Goal: Information Seeking & Learning: Learn about a topic

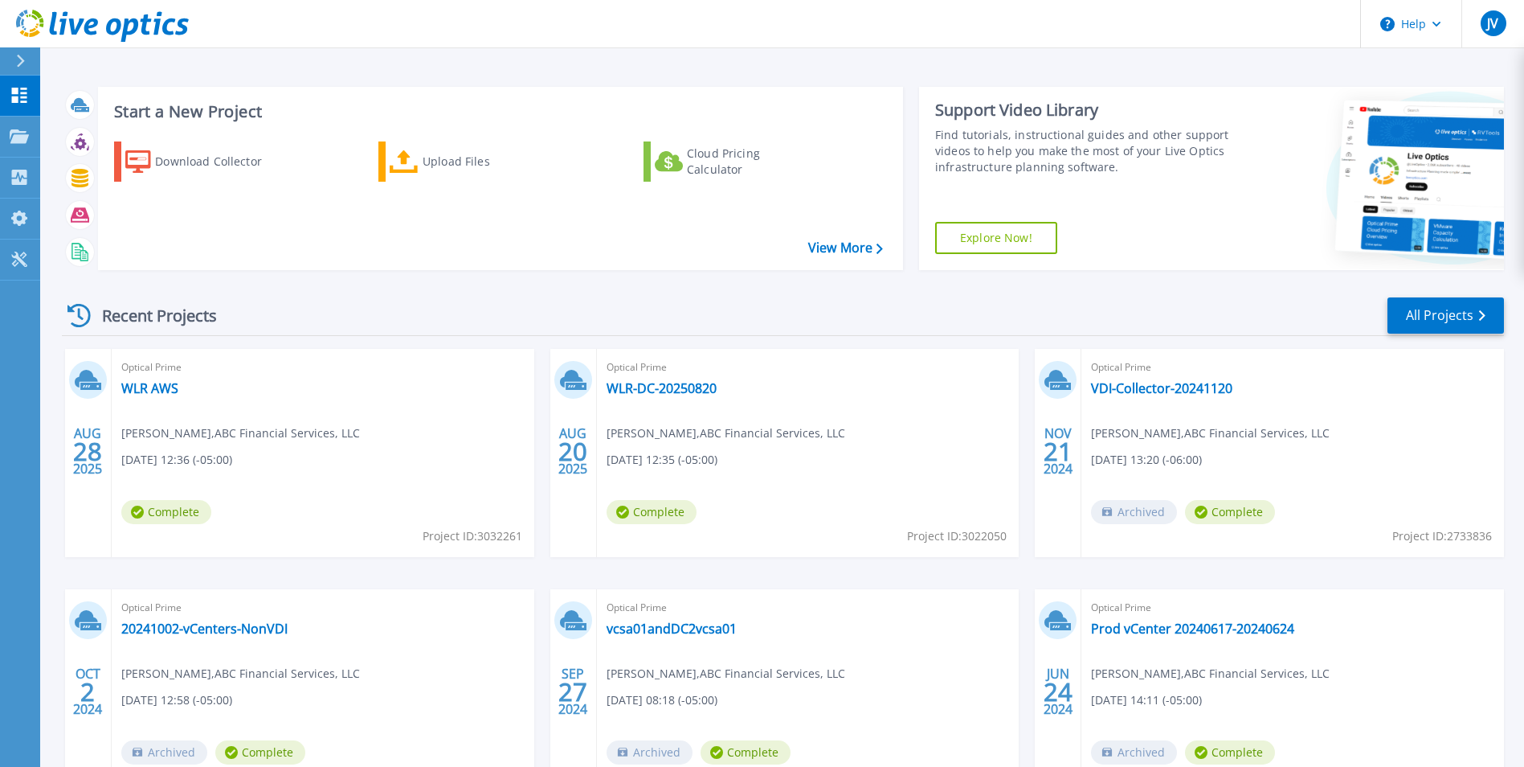
click at [319, 415] on div "Optical Prime WLR AWS jeremiah victor , ABC Financial Services, LLC 08/28/2025,…" at bounding box center [323, 453] width 423 height 208
click at [139, 387] on link "WLR AWS" at bounding box center [149, 388] width 57 height 16
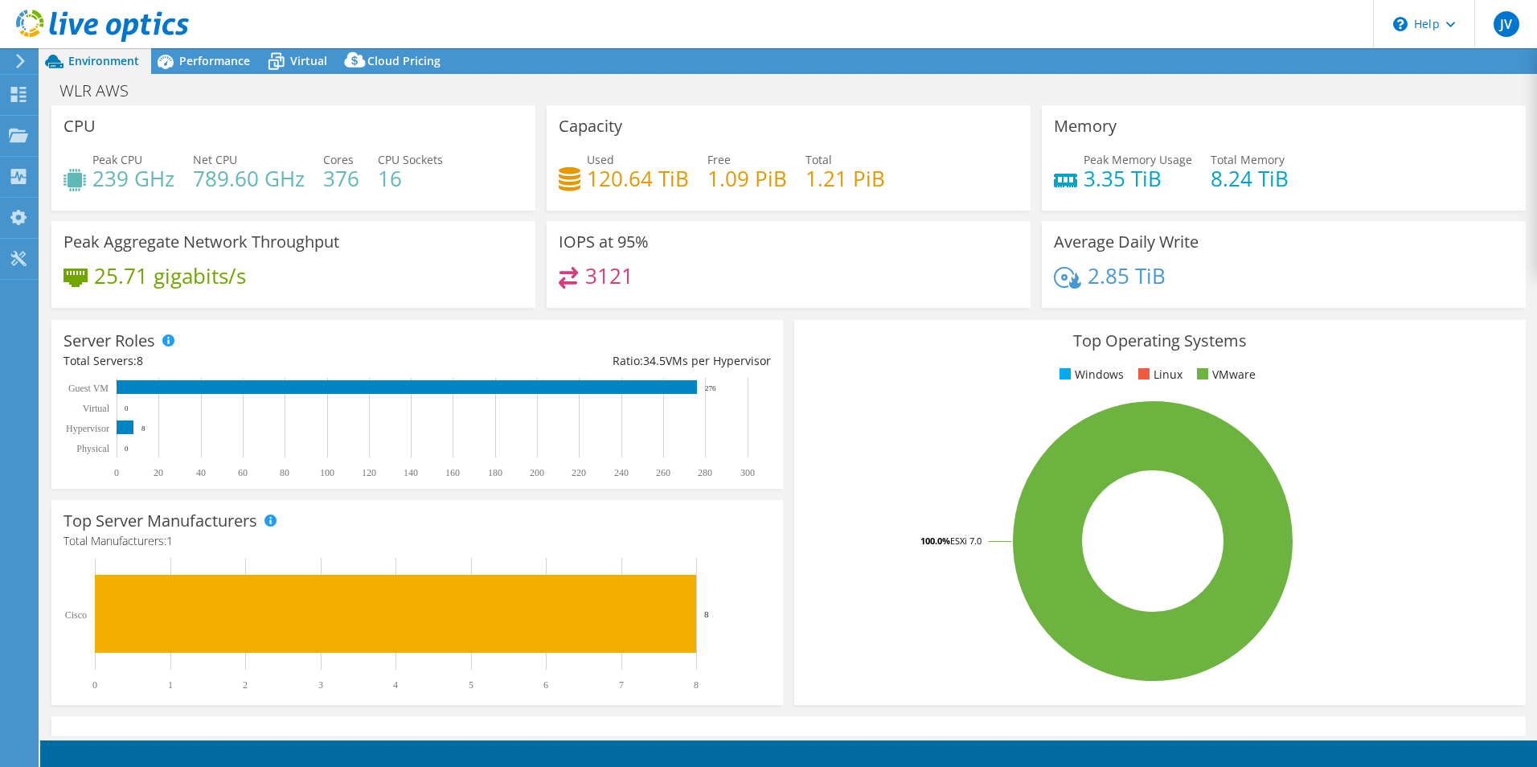
select select "USWest"
select select "USD"
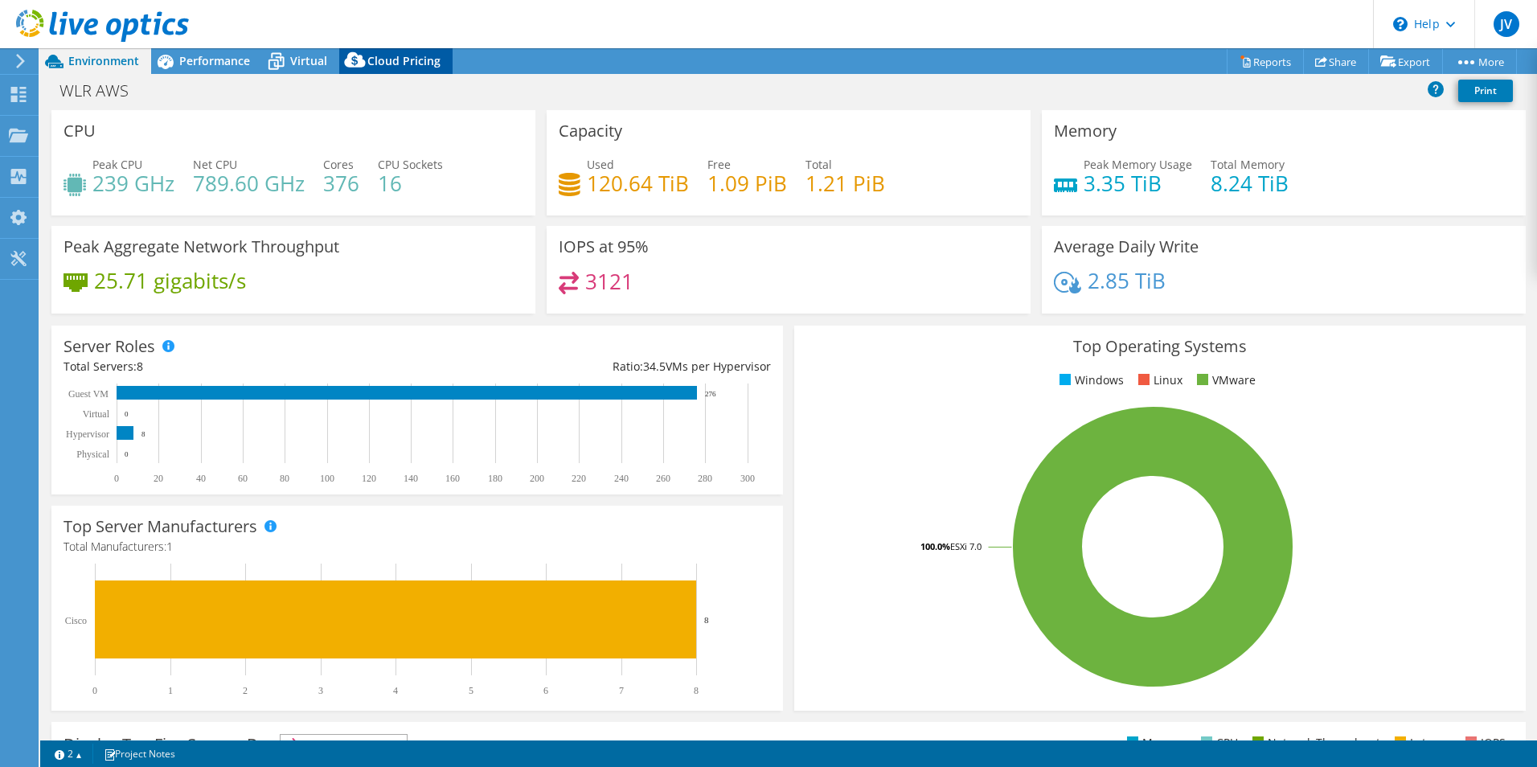
click at [390, 59] on span "Cloud Pricing" at bounding box center [403, 60] width 73 height 15
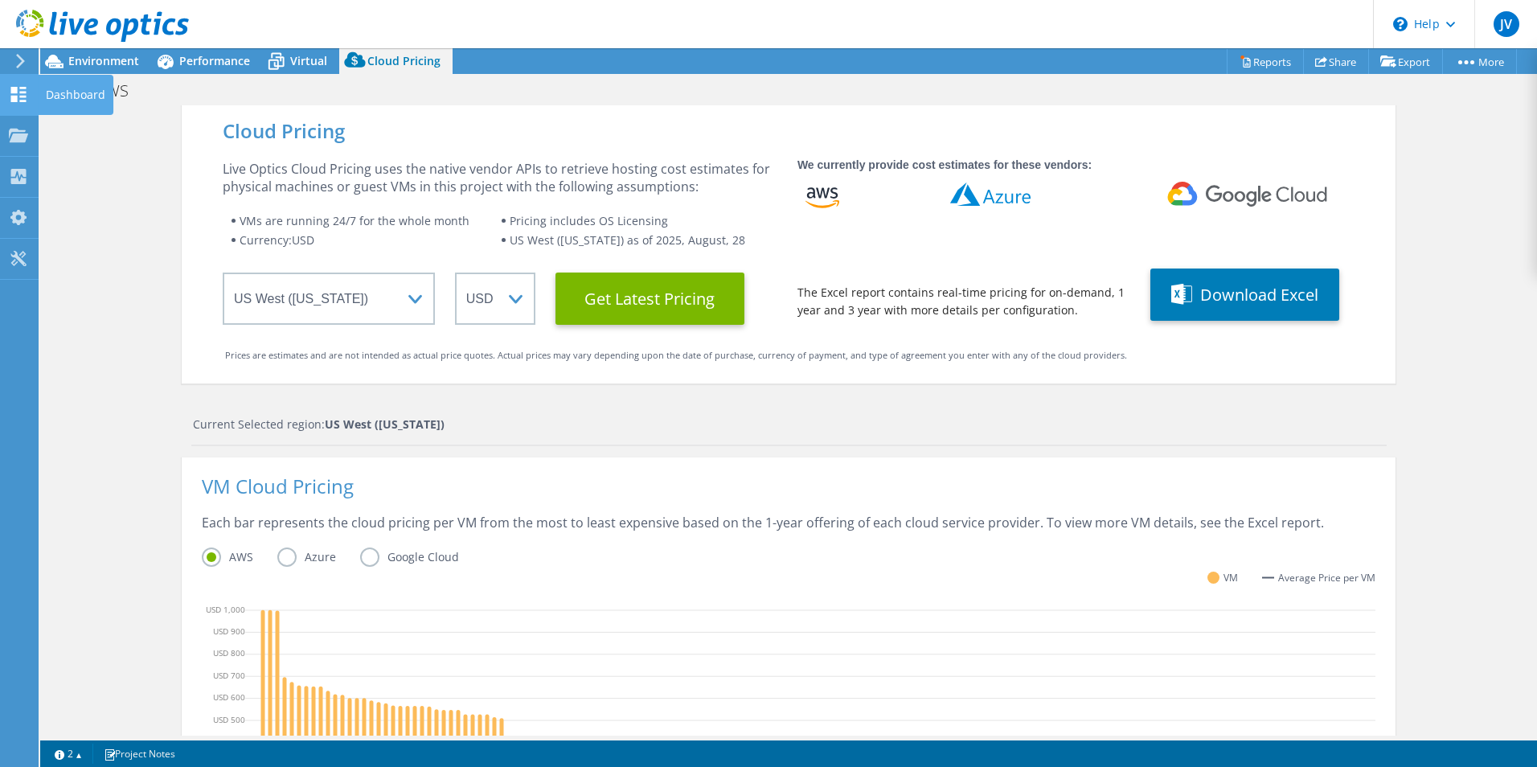
drag, startPoint x: 5, startPoint y: 94, endPoint x: 25, endPoint y: 102, distance: 21.6
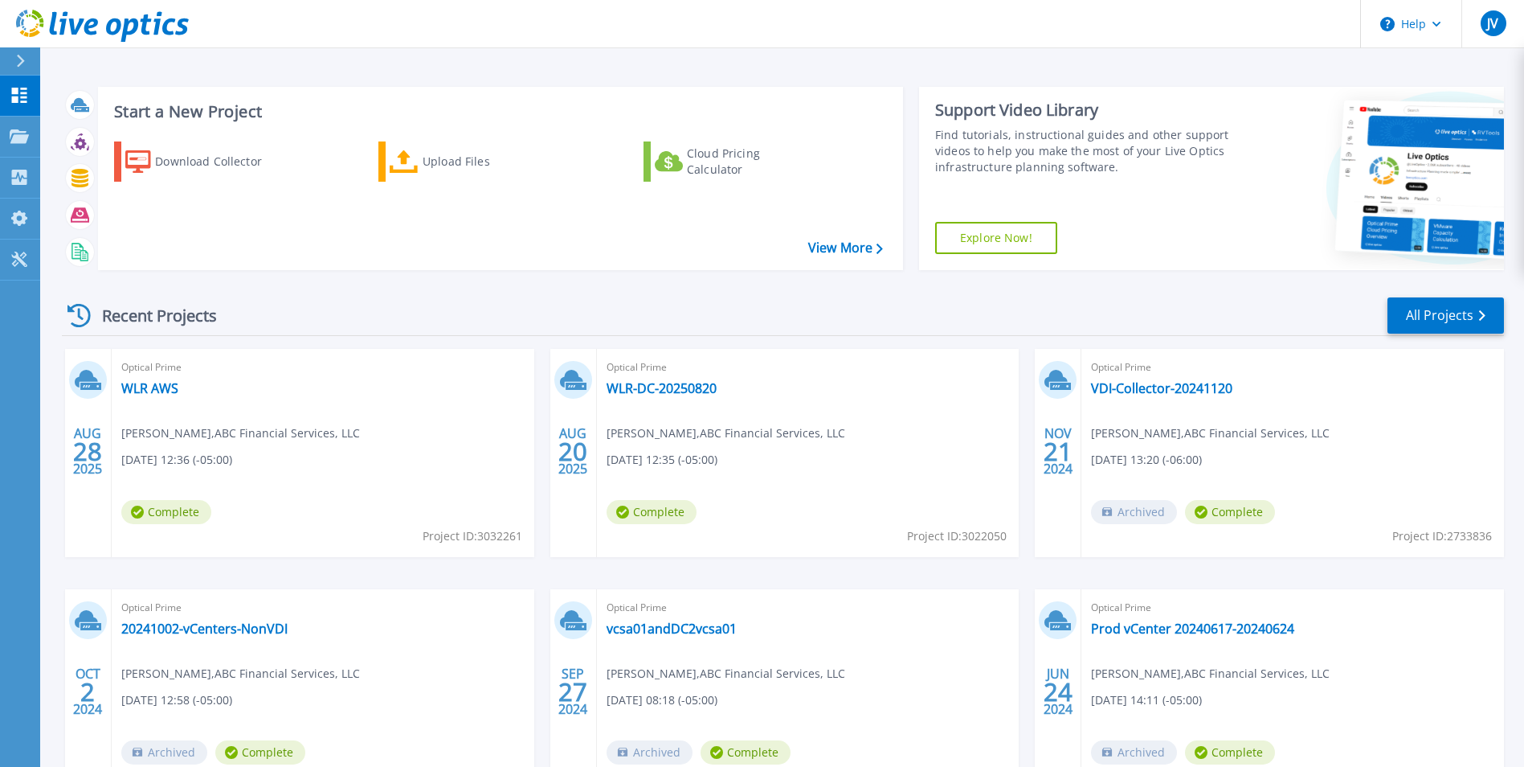
click at [33, 61] on div at bounding box center [27, 60] width 26 height 27
click at [314, 399] on div "Optical Prime WLR AWS jeremiah victor , ABC Financial Services, LLC 08/28/2025,…" at bounding box center [323, 453] width 423 height 208
click at [153, 388] on link "WLR AWS" at bounding box center [149, 388] width 57 height 16
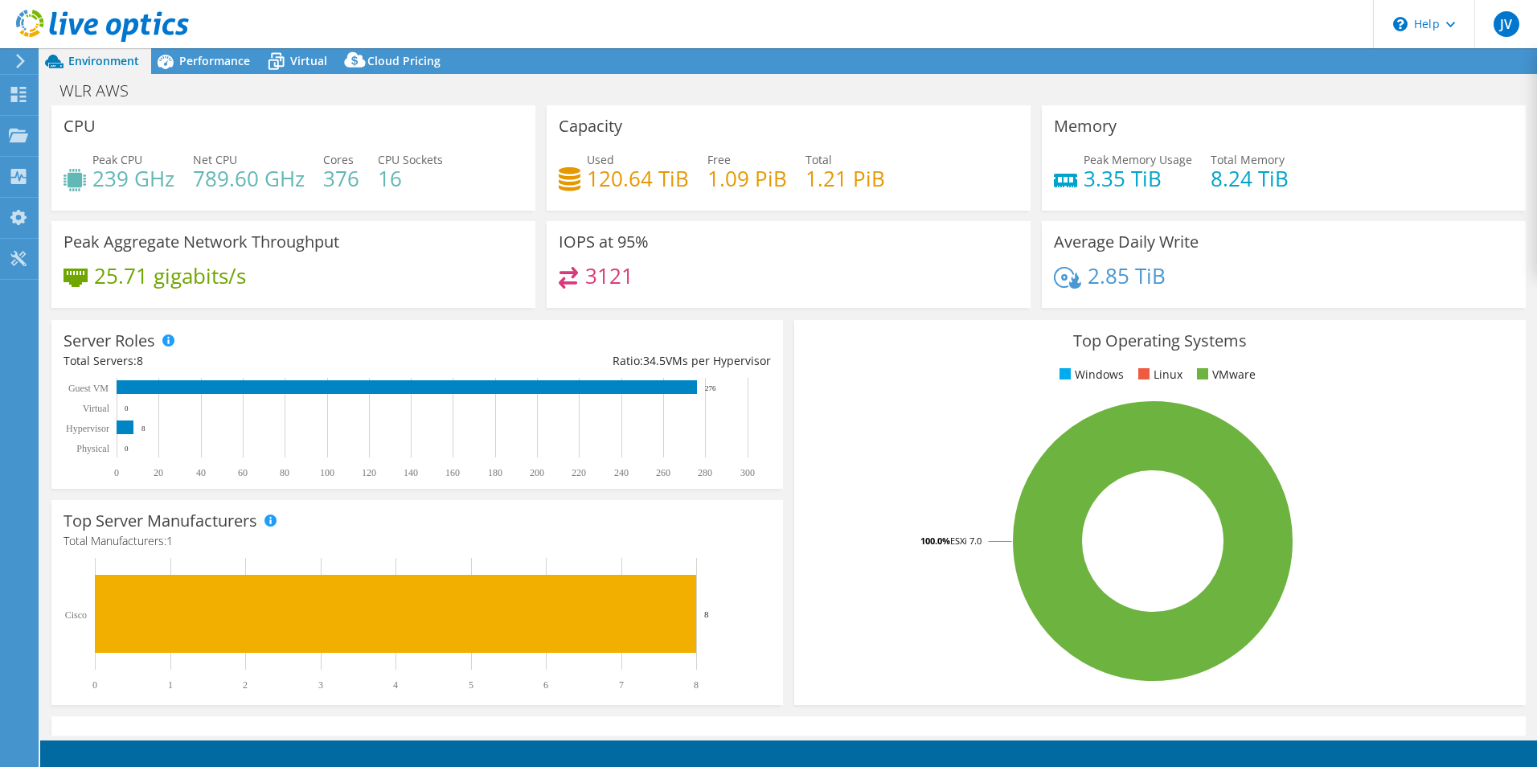
select select "USWest"
select select "USD"
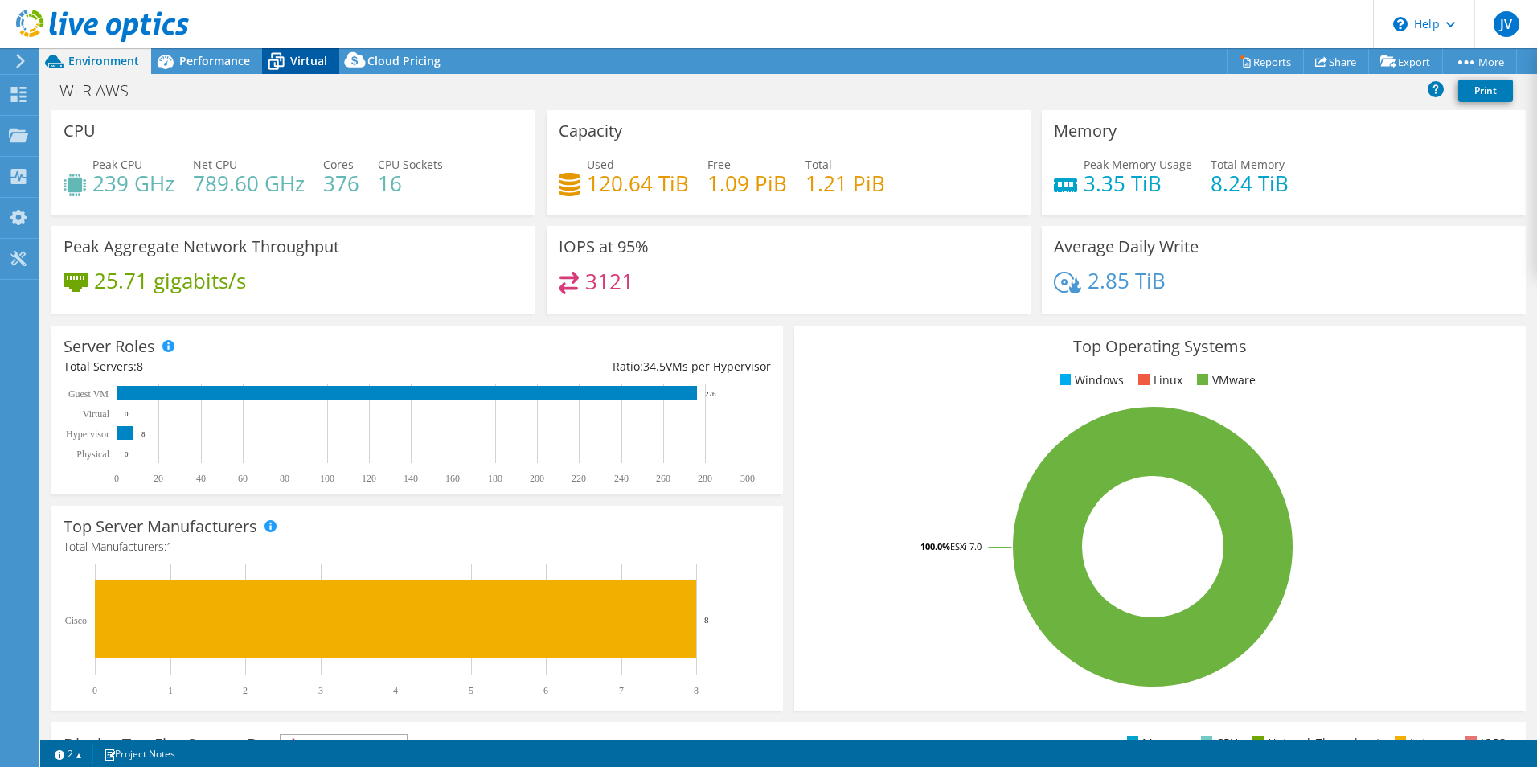
click at [318, 51] on div "Virtual" at bounding box center [300, 61] width 77 height 26
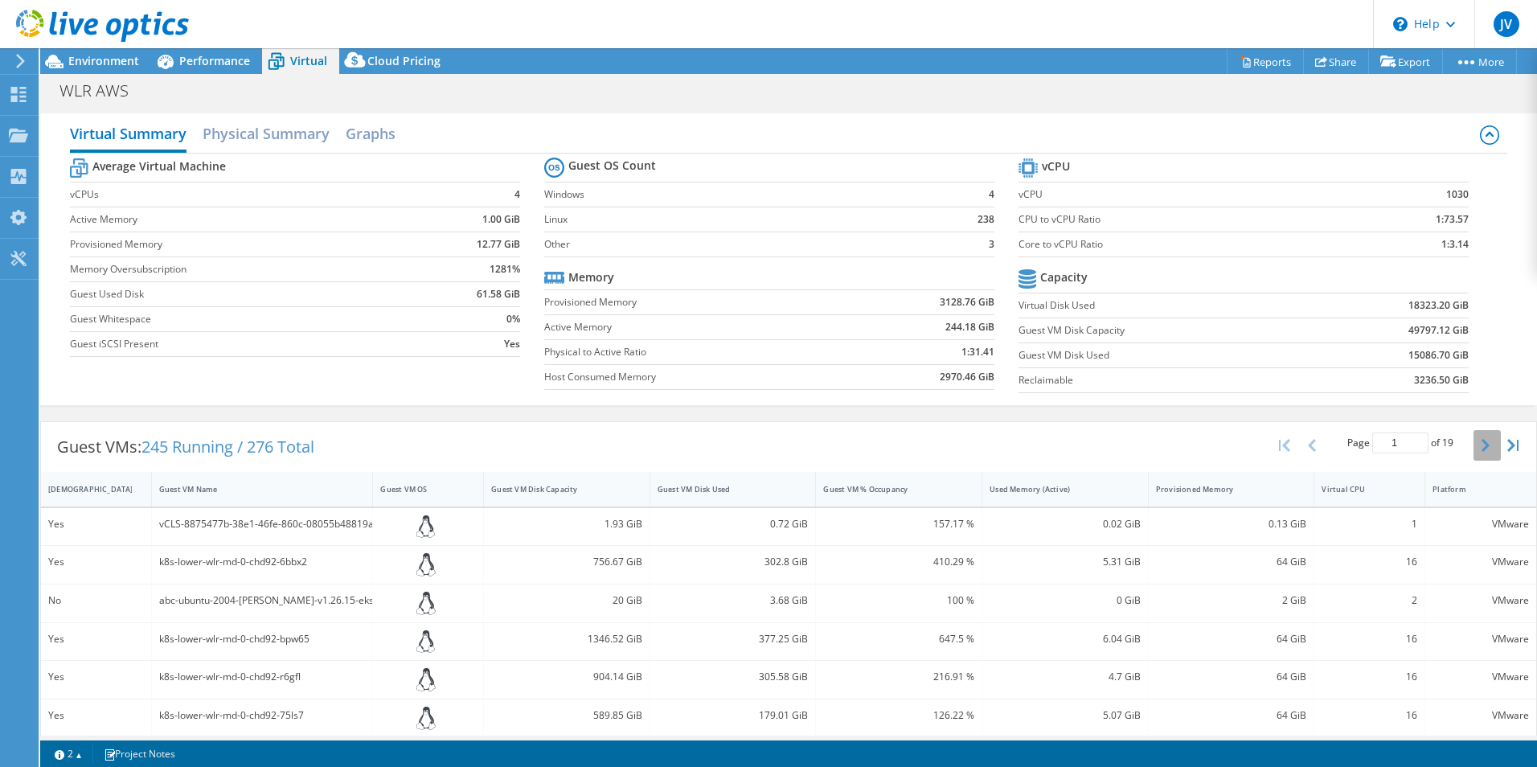
click at [1481, 448] on icon "button" at bounding box center [1485, 445] width 8 height 13
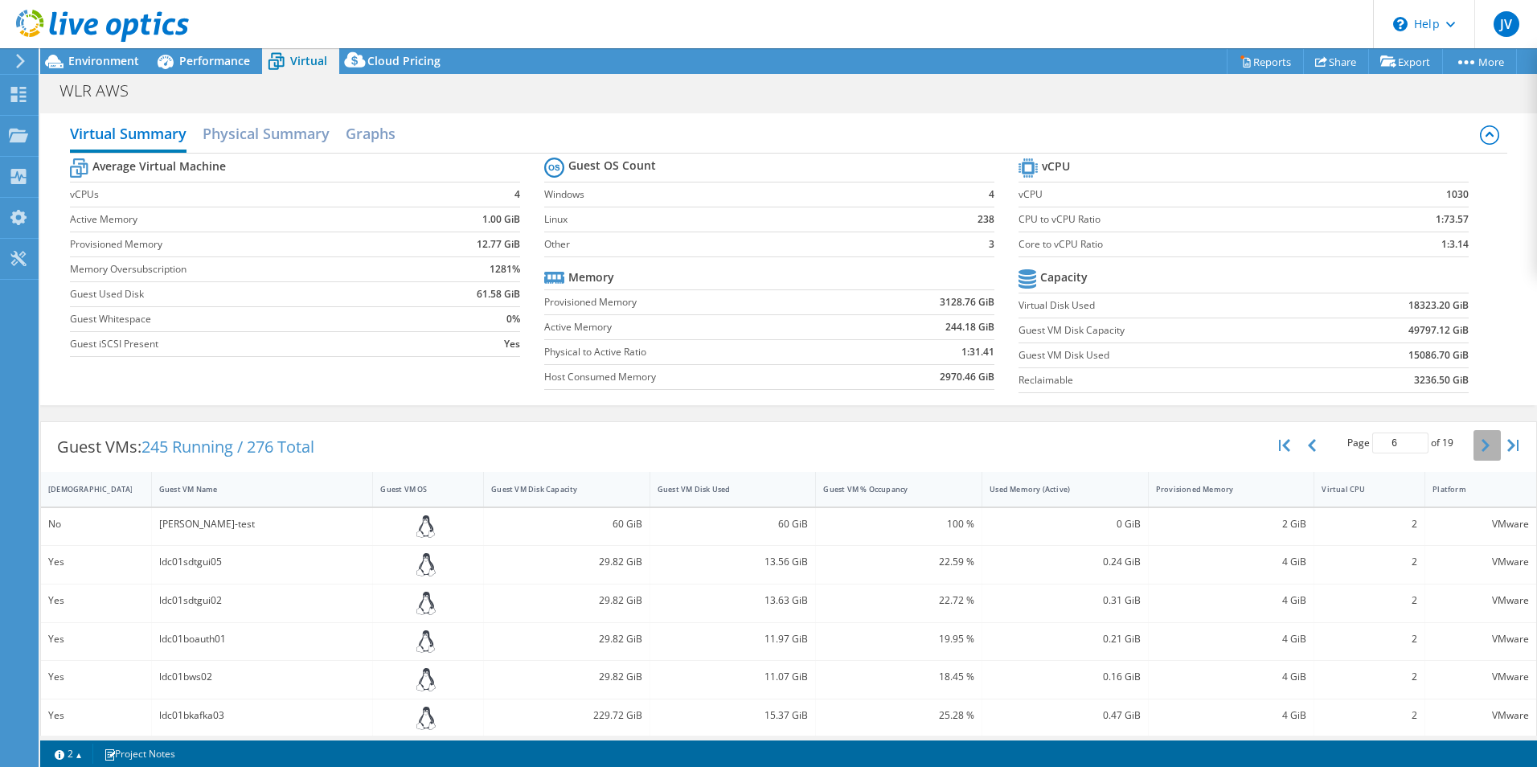
click at [1481, 448] on icon "button" at bounding box center [1485, 445] width 8 height 13
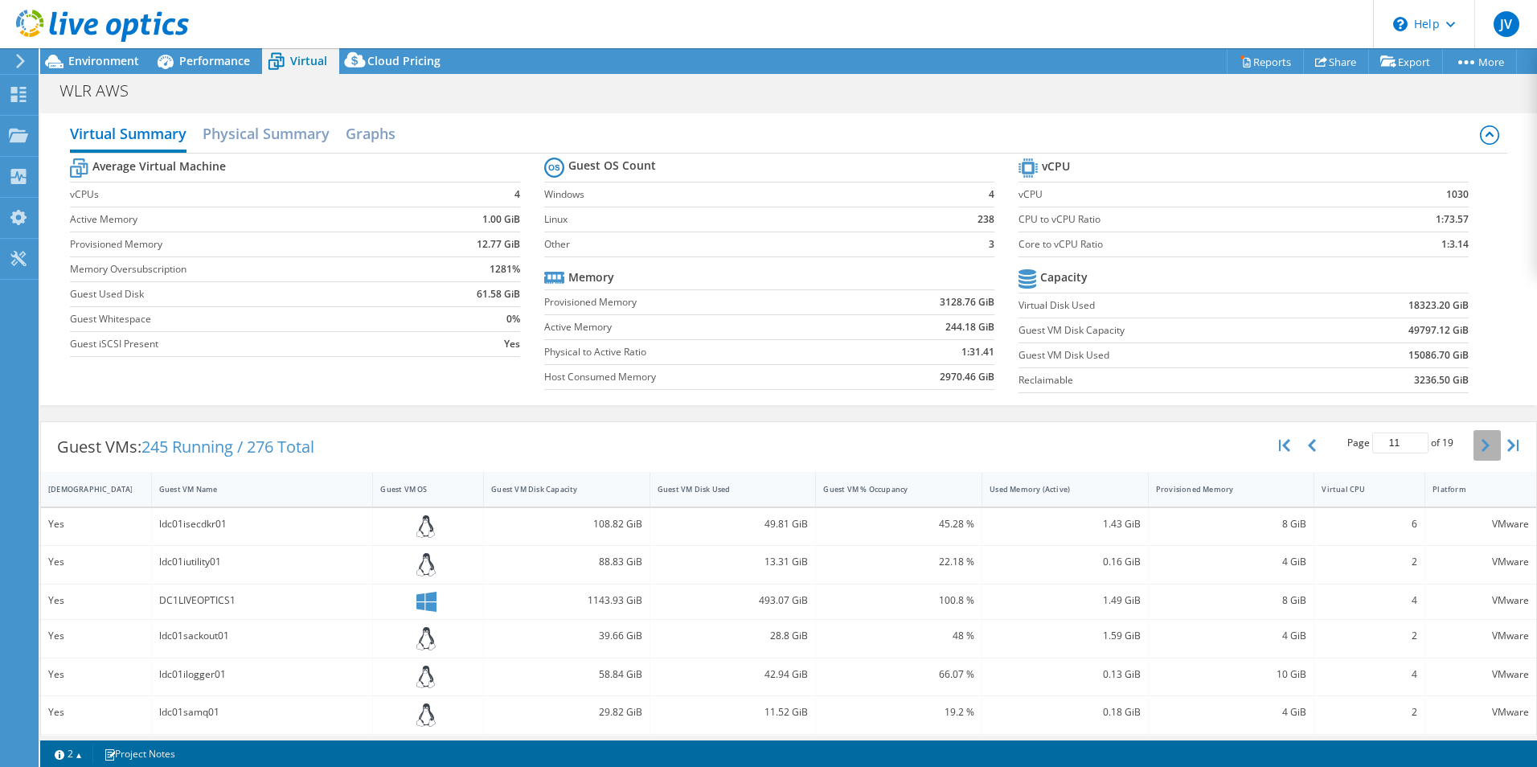
click at [1481, 448] on icon "button" at bounding box center [1485, 445] width 8 height 13
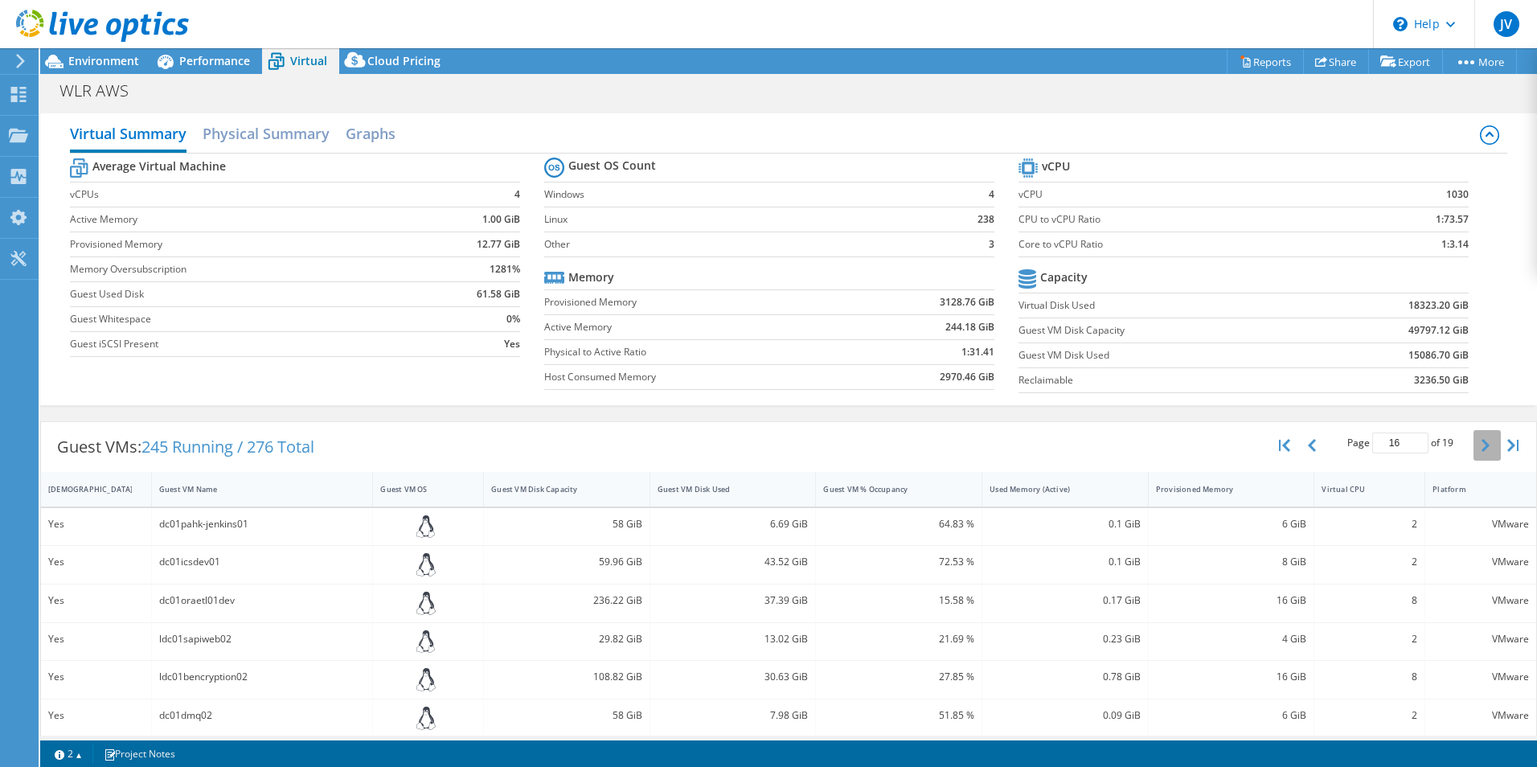
click at [1481, 448] on icon "button" at bounding box center [1485, 445] width 8 height 13
click at [359, 49] on icon at bounding box center [355, 63] width 32 height 32
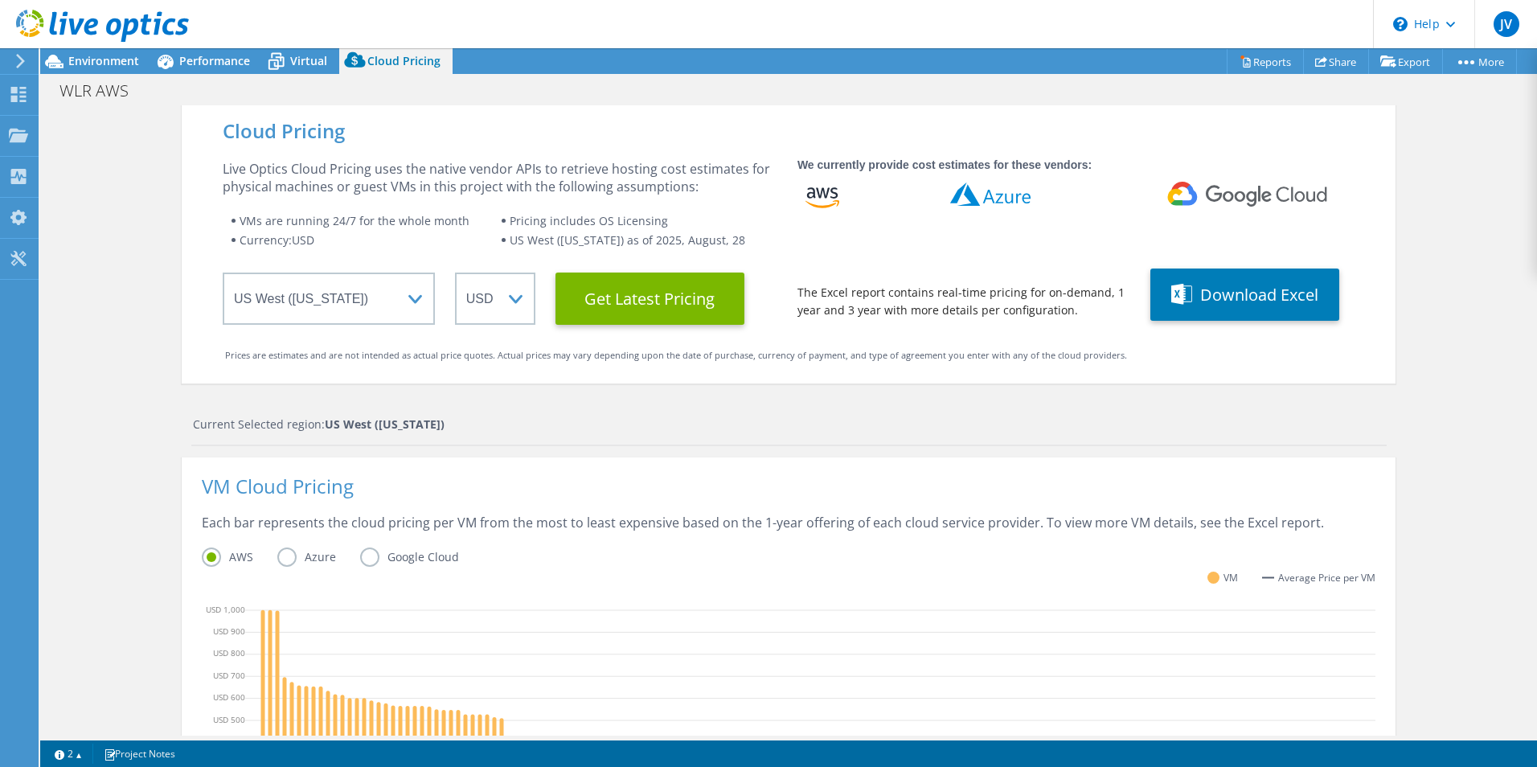
click at [415, 387] on div "Cloud Pricing Live Optics Cloud Pricing uses the native vendor APIs to retrieve…" at bounding box center [788, 641] width 1213 height 1073
click at [315, 63] on span "Virtual" at bounding box center [308, 60] width 37 height 15
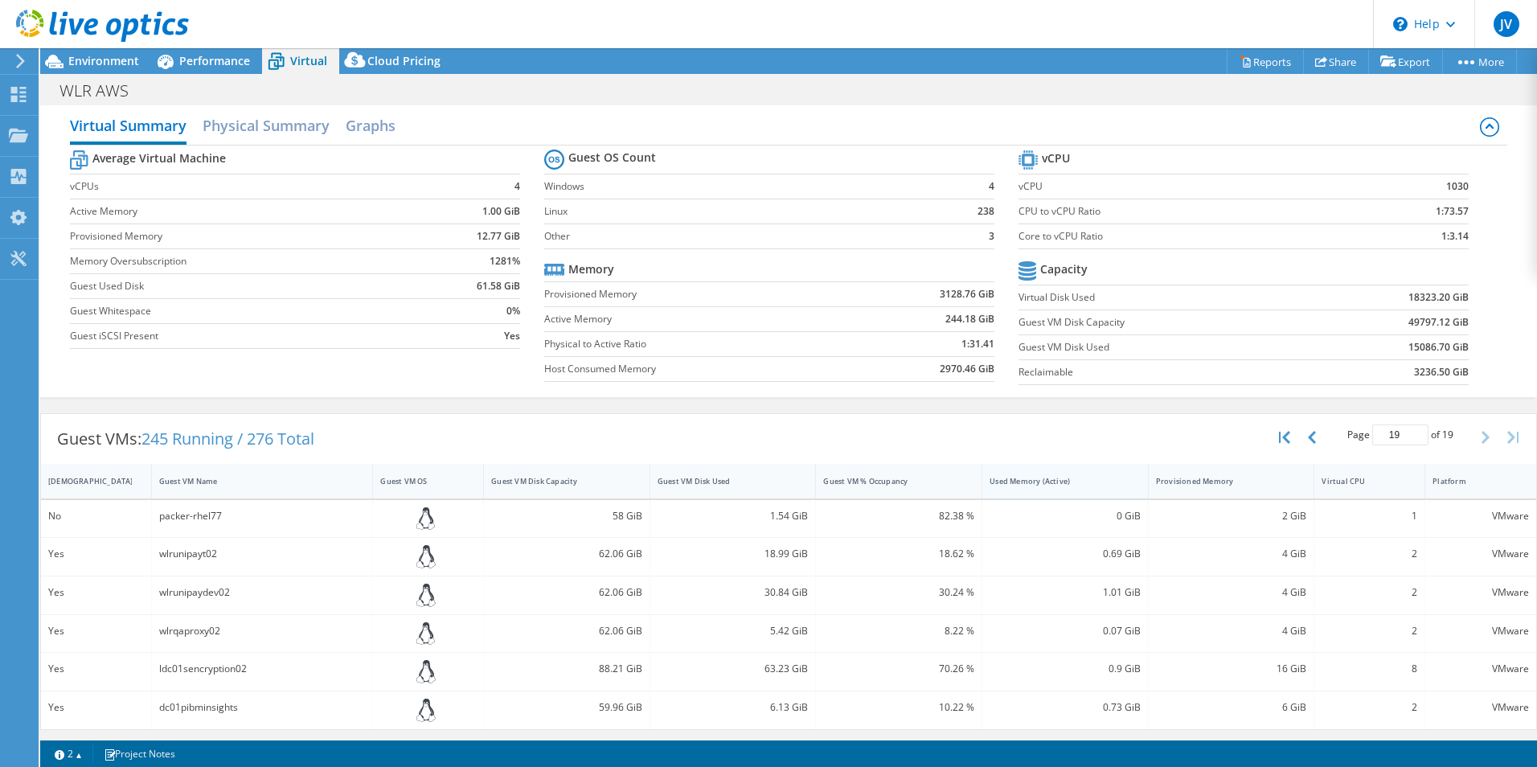
scroll to position [10, 0]
click at [1307, 438] on button "button" at bounding box center [1312, 434] width 27 height 31
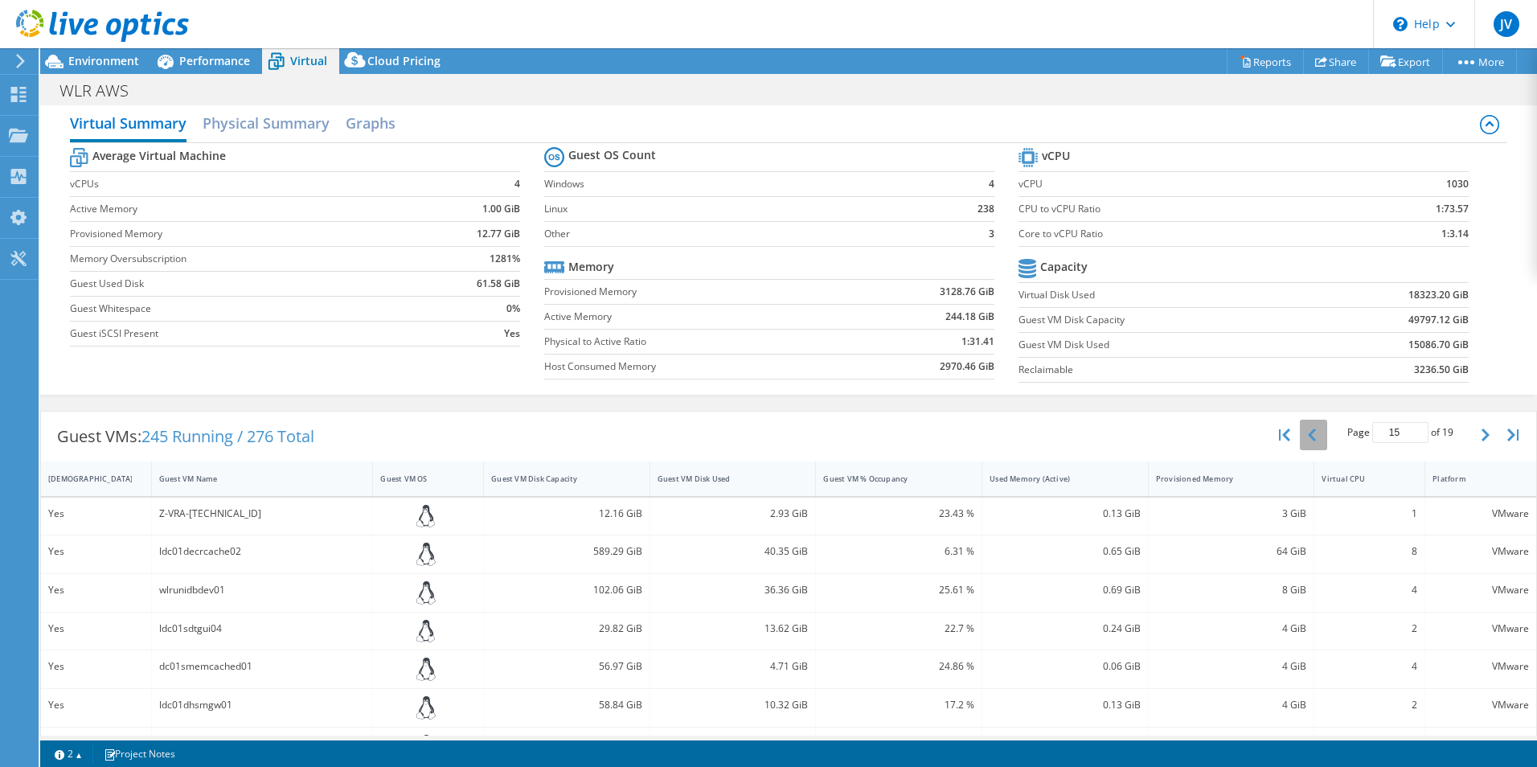
click at [1307, 438] on button "button" at bounding box center [1312, 434] width 27 height 31
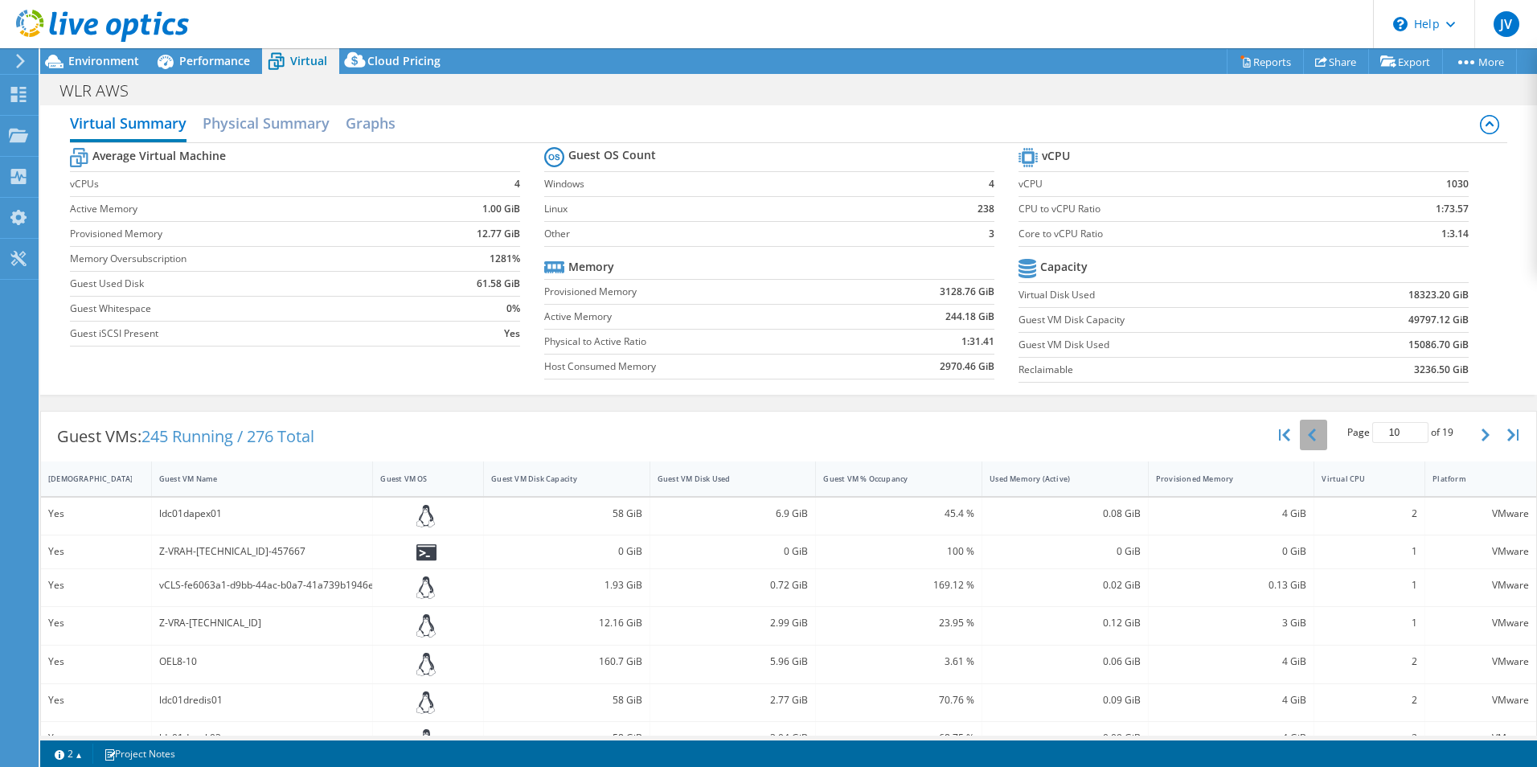
click at [1307, 438] on button "button" at bounding box center [1312, 434] width 27 height 31
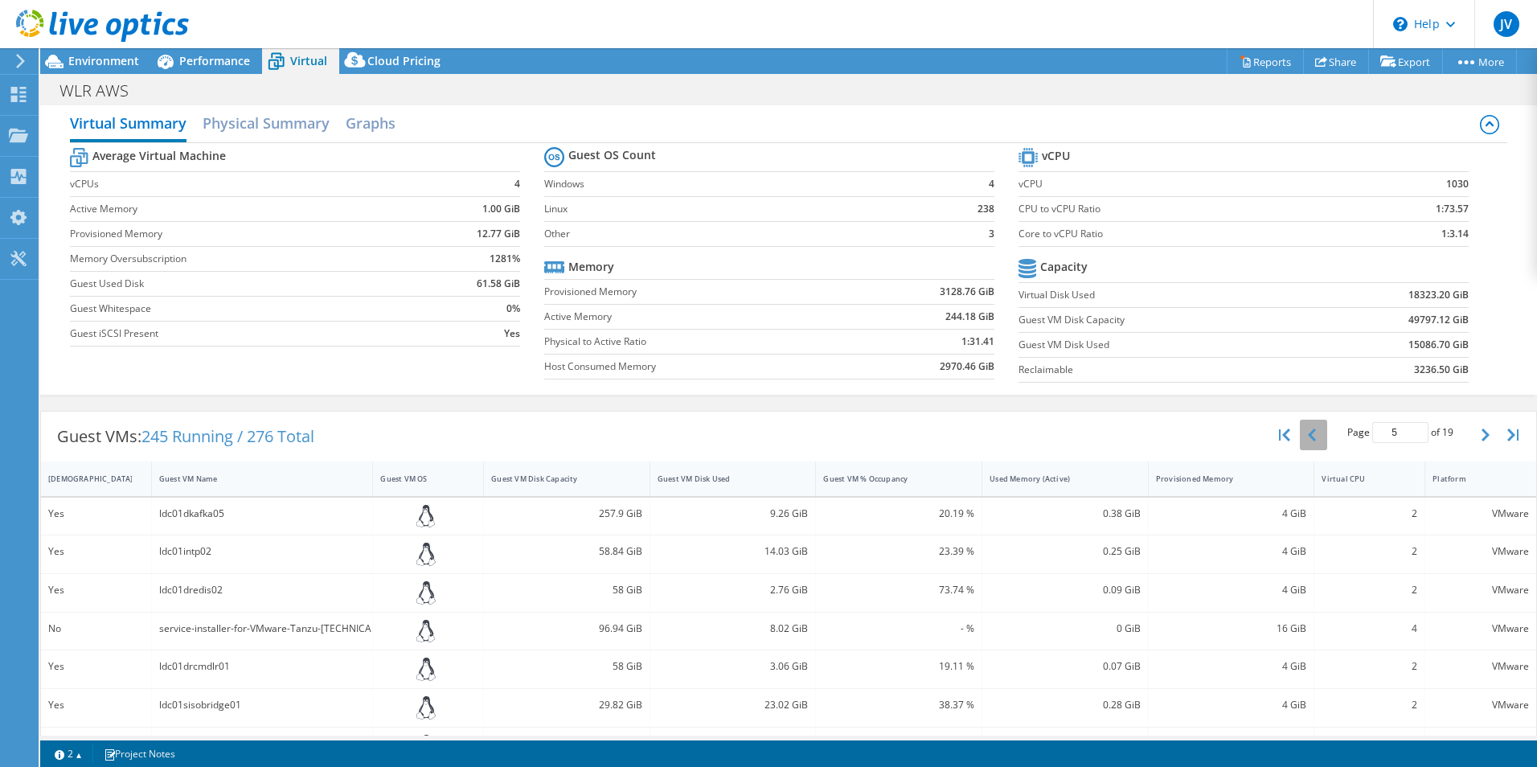
click at [1307, 438] on button "button" at bounding box center [1312, 434] width 27 height 31
type input "1"
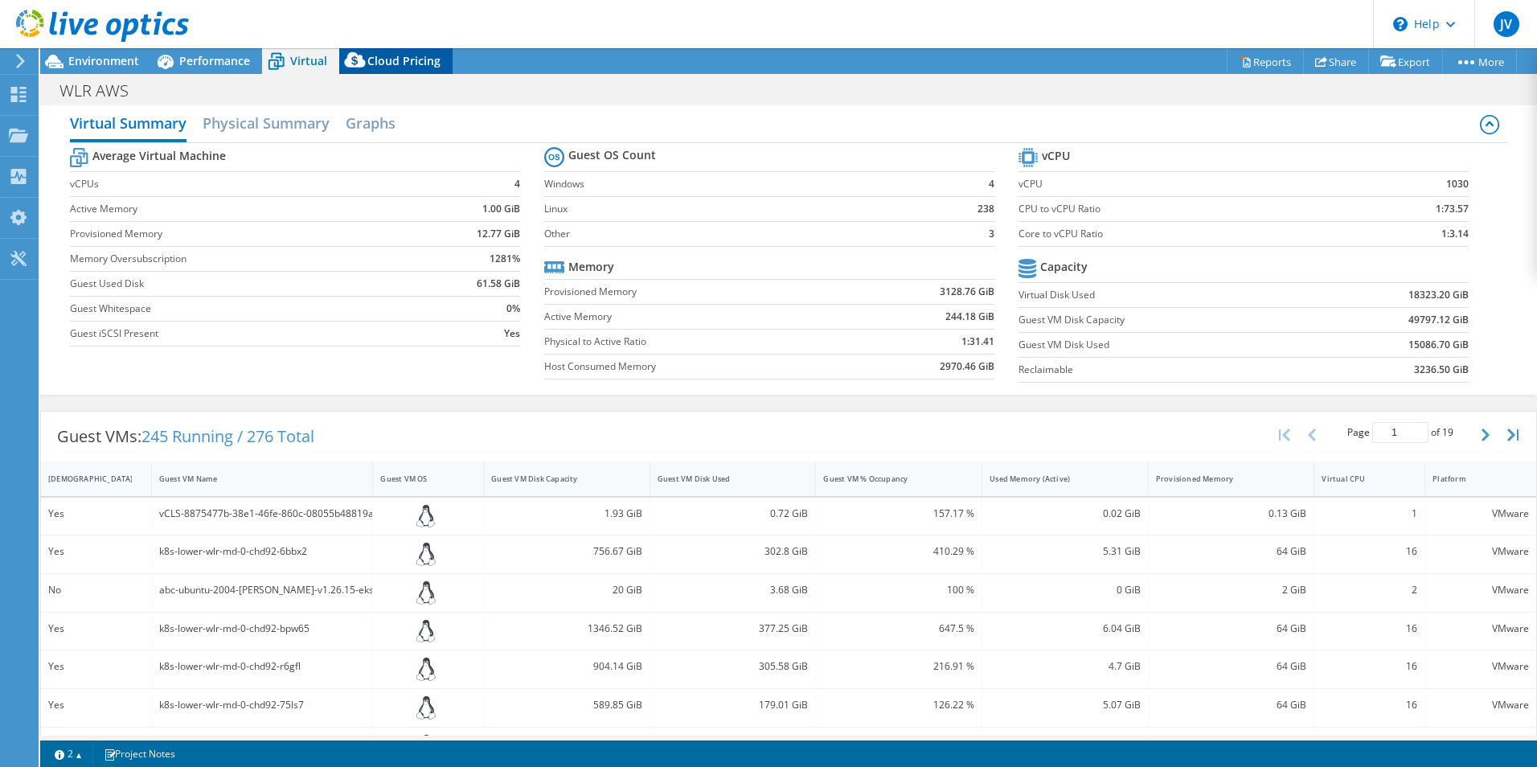
click at [383, 55] on span "Cloud Pricing" at bounding box center [403, 60] width 73 height 15
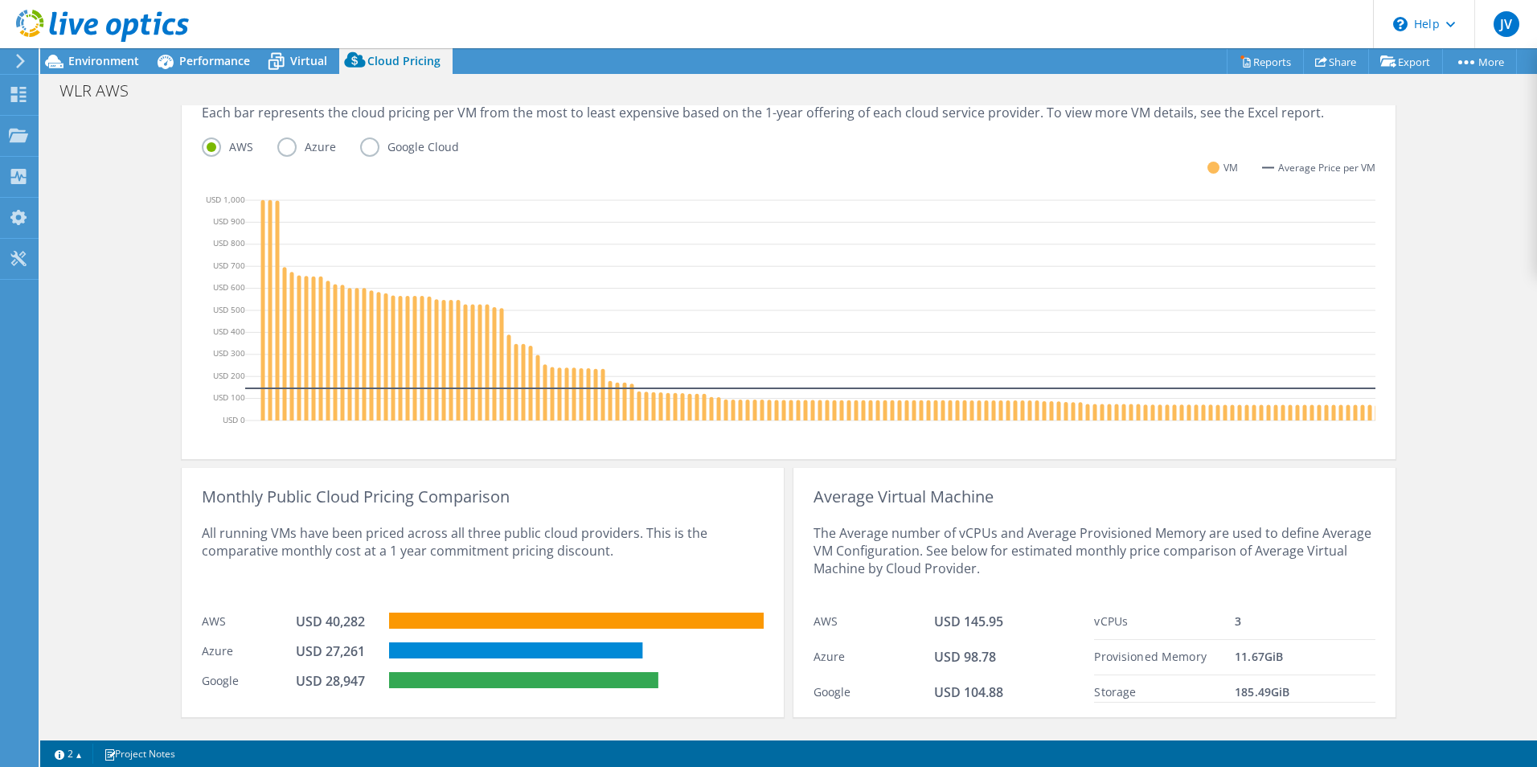
scroll to position [455, 0]
